Goal: Check status: Check status

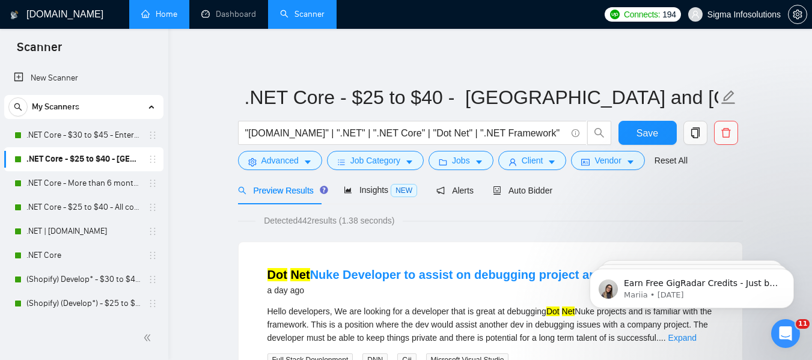
click at [168, 9] on link "Home" at bounding box center [159, 14] width 36 height 10
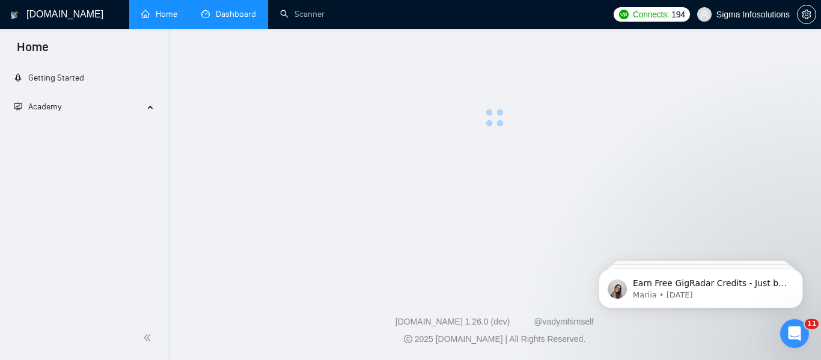
click at [219, 9] on link "Dashboard" at bounding box center [228, 14] width 55 height 10
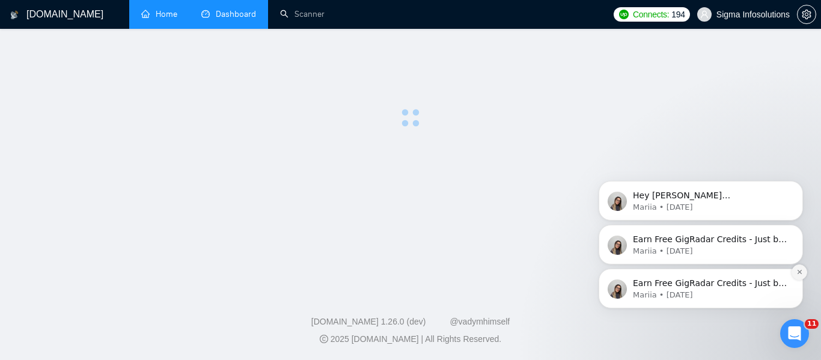
click at [797, 268] on button "Dismiss notification" at bounding box center [799, 272] width 16 height 16
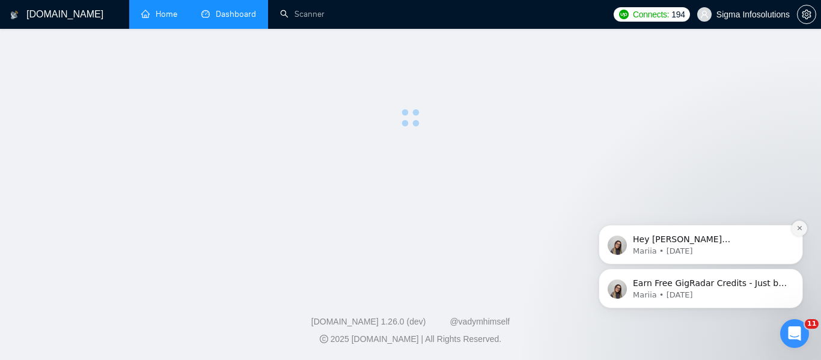
click at [798, 232] on button "Dismiss notification" at bounding box center [799, 229] width 16 height 16
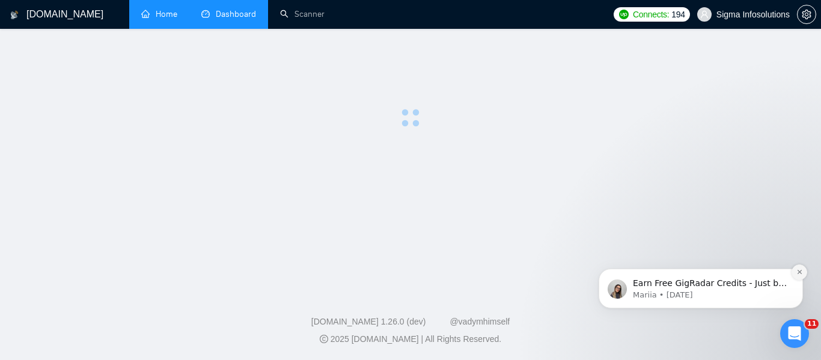
click at [793, 277] on button "Dismiss notification" at bounding box center [799, 272] width 16 height 16
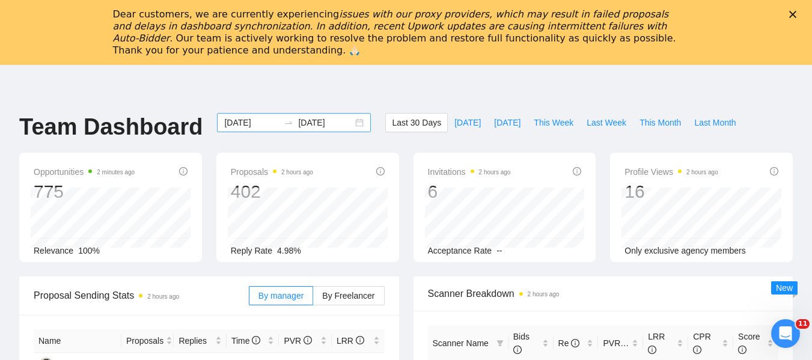
click at [240, 124] on input "[DATE]" at bounding box center [251, 122] width 55 height 13
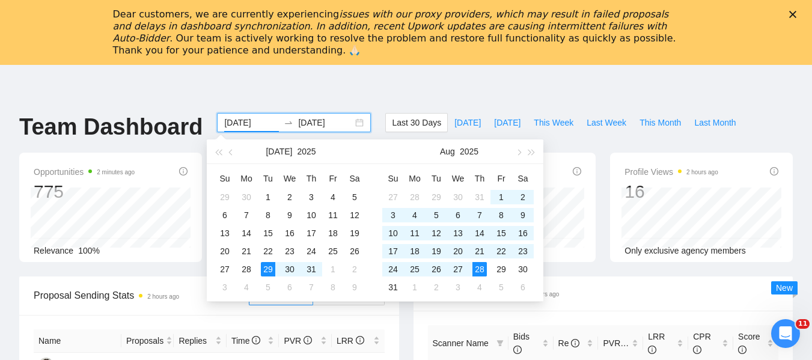
click at [224, 119] on input "[DATE]" at bounding box center [251, 122] width 55 height 13
type input "[DATE]"
click at [415, 253] on div "18" at bounding box center [414, 251] width 14 height 14
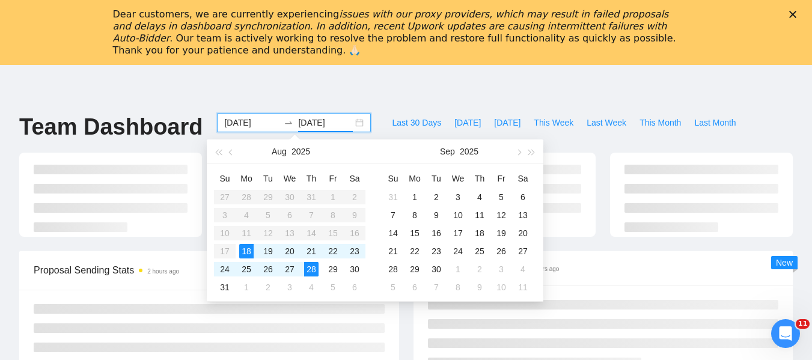
click at [317, 121] on input "[DATE]" at bounding box center [325, 122] width 55 height 13
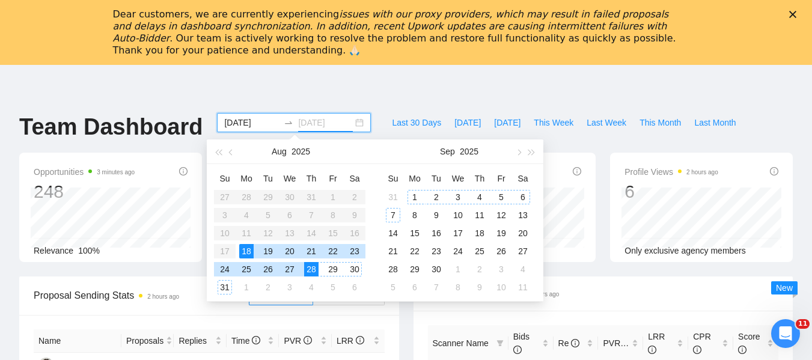
type input "[DATE]"
click at [370, 64] on div "Dear customers, we are currently experiencing issues with our proxy providers, …" at bounding box center [406, 32] width 812 height 65
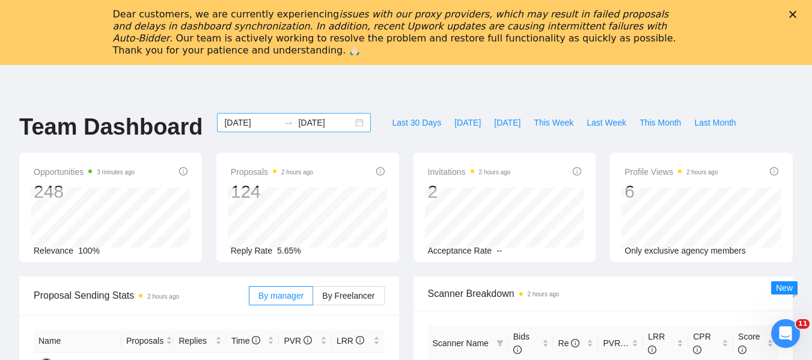
click at [248, 124] on input "2025-08-18" at bounding box center [251, 122] width 55 height 13
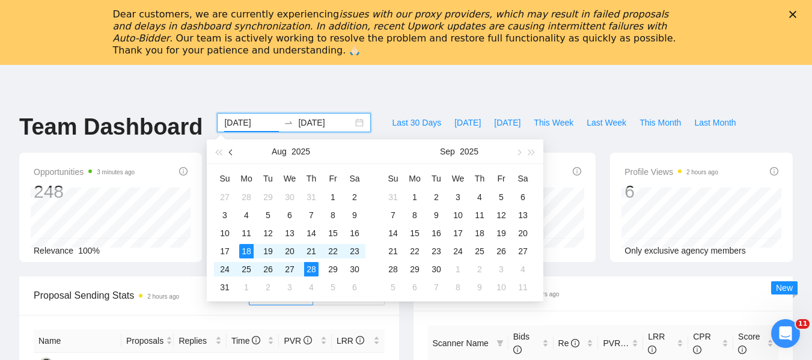
click at [231, 151] on span "button" at bounding box center [232, 152] width 6 height 6
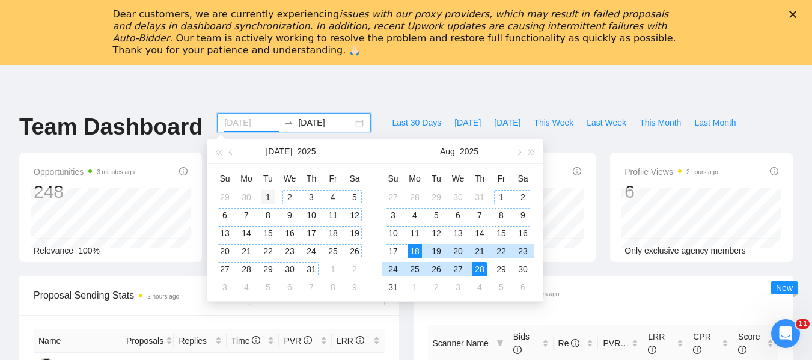
type input "2025-07-01"
click at [269, 195] on div "1" at bounding box center [268, 197] width 14 height 14
